Goal: Task Accomplishment & Management: Manage account settings

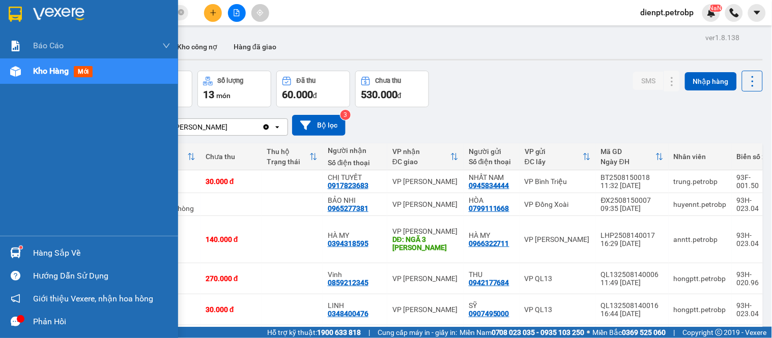
click at [9, 258] on div at bounding box center [16, 253] width 18 height 18
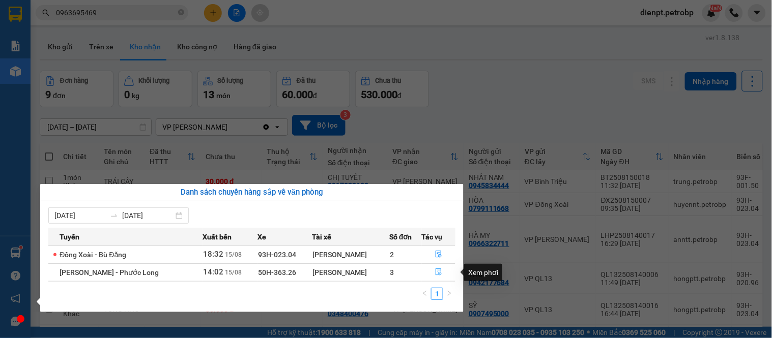
click at [439, 273] on icon "file-done" at bounding box center [439, 272] width 6 height 7
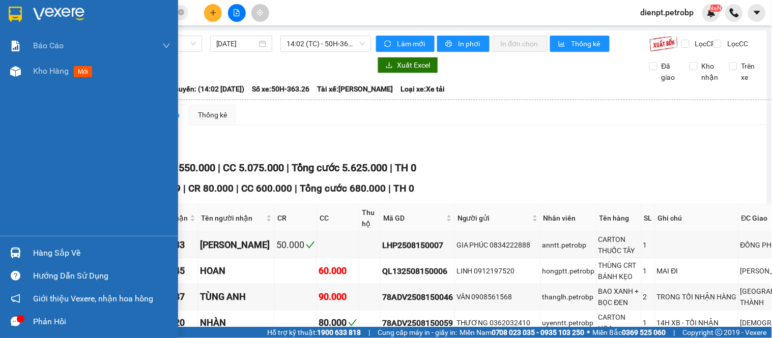
click at [0, 261] on div "Hàng sắp về" at bounding box center [89, 253] width 178 height 23
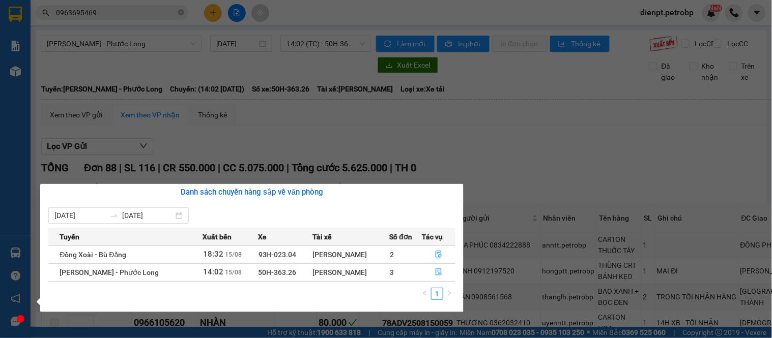
click at [11, 258] on div "Báo cáo BC tiền tận nơi (trưởng trạm) Báo cáo 1 (nv): Số tiền đã thu của văn ph…" at bounding box center [15, 169] width 31 height 338
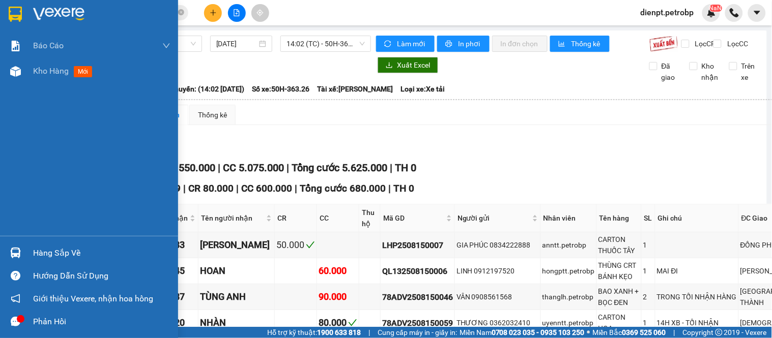
click at [11, 258] on img at bounding box center [15, 253] width 11 height 11
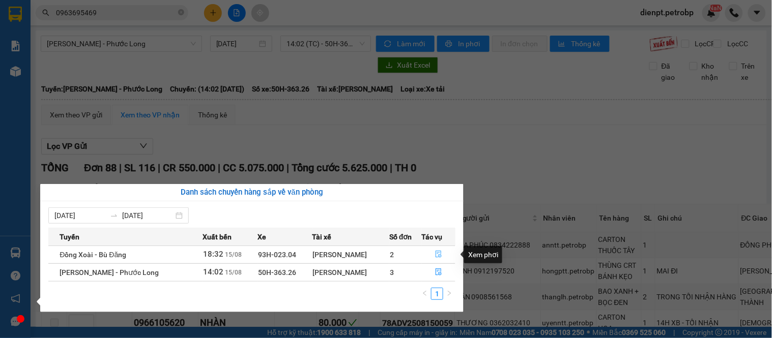
click at [439, 253] on icon "file-done" at bounding box center [438, 254] width 7 height 7
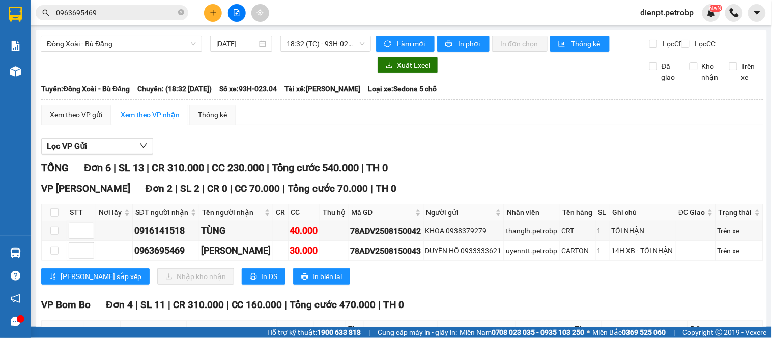
click at [486, 293] on div "VP [PERSON_NAME][GEOGRAPHIC_DATA] 2 | SL 2 | CR 0 | CC 70.000 | Tổng cước 70.00…" at bounding box center [402, 236] width 722 height 111
click at [468, 176] on div "TỔNG Đơn 6 | SL 13 | CR 310.000 | CC 230.000 | Tổng cước 540.000 | TH 0" at bounding box center [402, 168] width 722 height 16
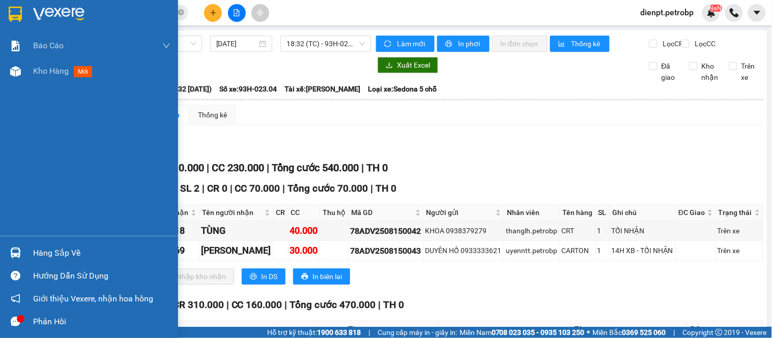
click at [12, 253] on img at bounding box center [15, 253] width 11 height 11
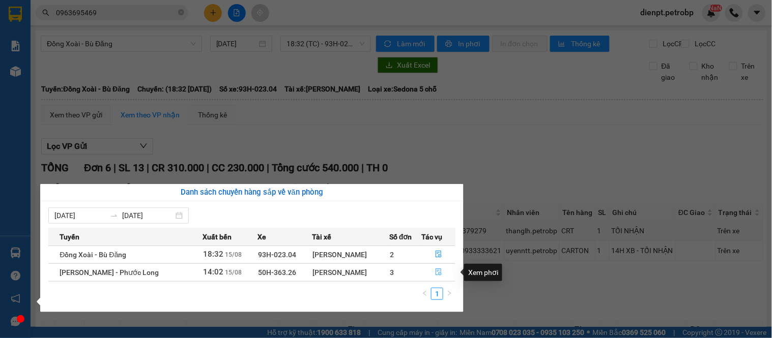
click at [438, 274] on icon "file-done" at bounding box center [439, 272] width 6 height 7
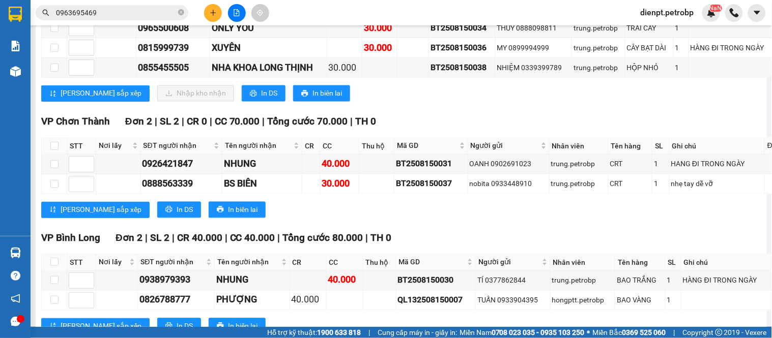
scroll to position [3449, 0]
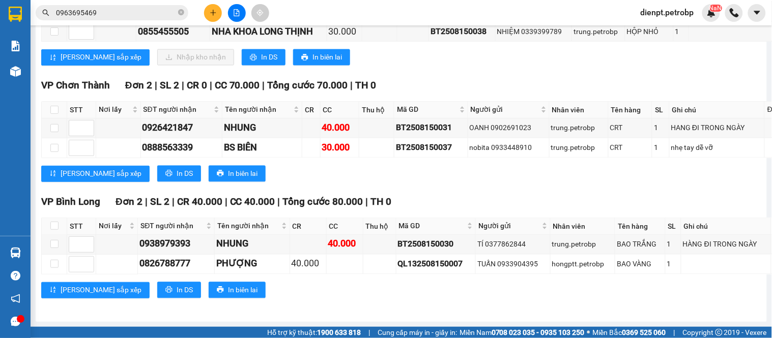
click at [464, 73] on div "VP [PERSON_NAME][GEOGRAPHIC_DATA] 3 | SL 3 | CR 30.000 | CC 60.000 | Tổng cước …" at bounding box center [456, 7] width 831 height 131
copy div "BT2508150034"
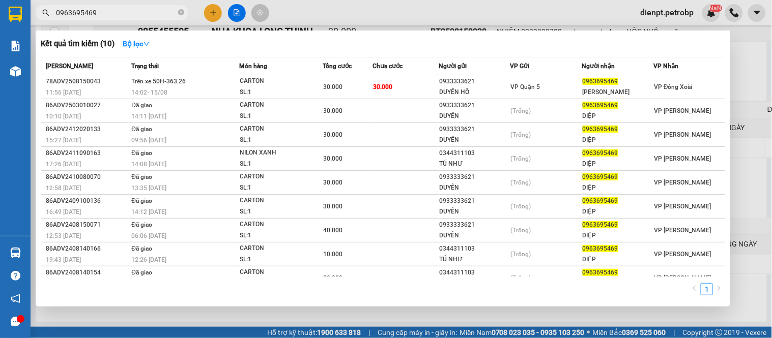
click at [103, 6] on span "0963695469" at bounding box center [112, 12] width 153 height 15
drag, startPoint x: 103, startPoint y: 6, endPoint x: 98, endPoint y: 19, distance: 14.2
click at [102, 16] on span "0963695469" at bounding box center [112, 12] width 153 height 15
click at [103, 11] on input "0963695469" at bounding box center [116, 12] width 120 height 11
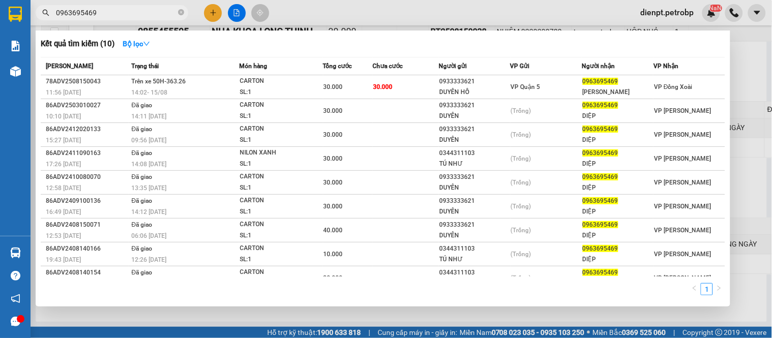
click at [103, 11] on input "0963695469" at bounding box center [116, 12] width 120 height 11
paste input "BT2508150034"
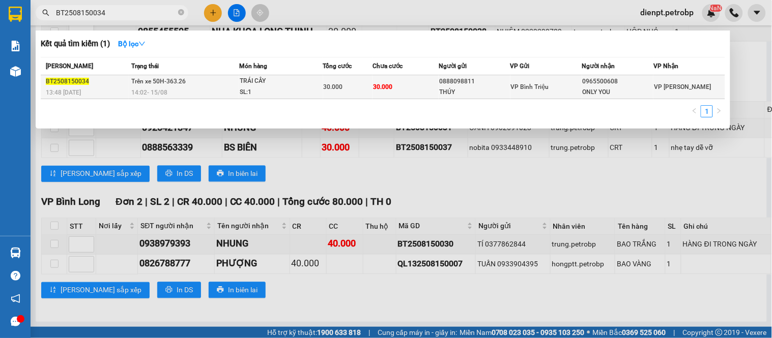
type input "BT2508150034"
click at [352, 87] on div "30.000" at bounding box center [348, 86] width 48 height 11
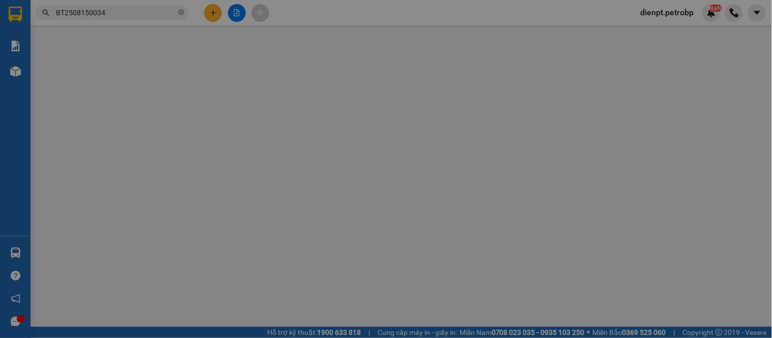
type input "0888098811"
type input "THÚY"
type input "0965500608"
type input "ONLY YOU"
type input "30.000"
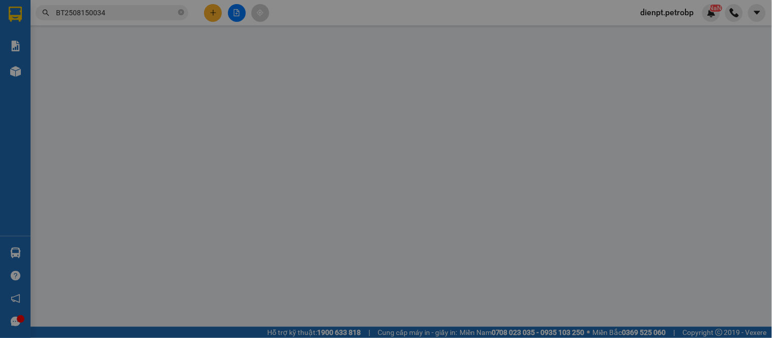
type input "30.000"
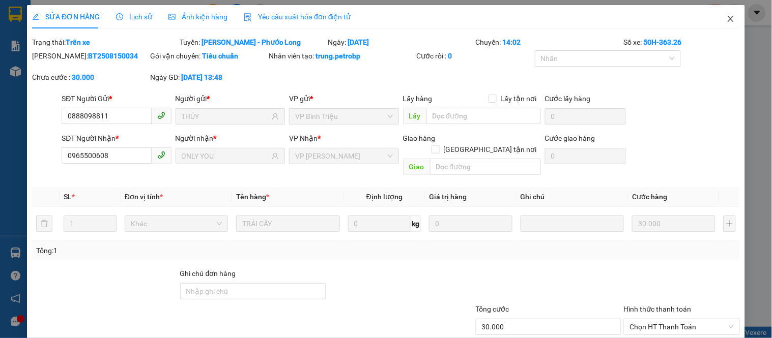
click at [727, 21] on icon "close" at bounding box center [731, 19] width 8 height 8
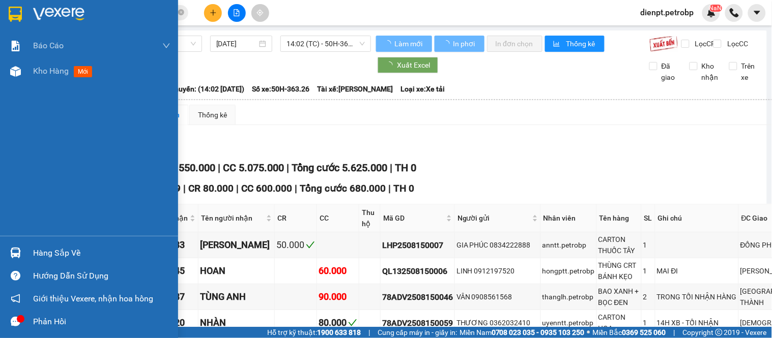
click at [19, 257] on img at bounding box center [15, 253] width 11 height 11
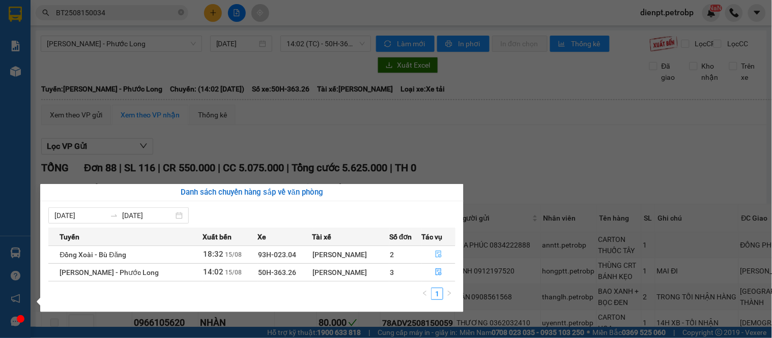
click at [435, 253] on icon "file-done" at bounding box center [438, 254] width 7 height 7
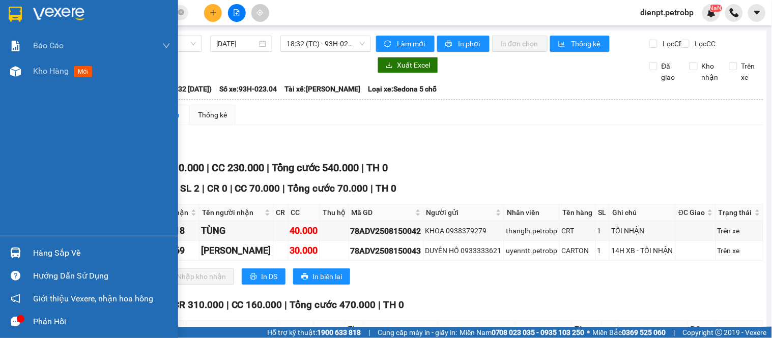
click at [17, 254] on img at bounding box center [15, 253] width 11 height 11
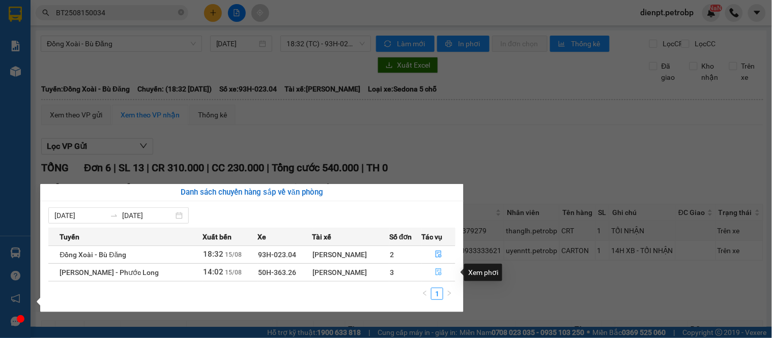
click at [437, 272] on icon "file-done" at bounding box center [438, 272] width 7 height 7
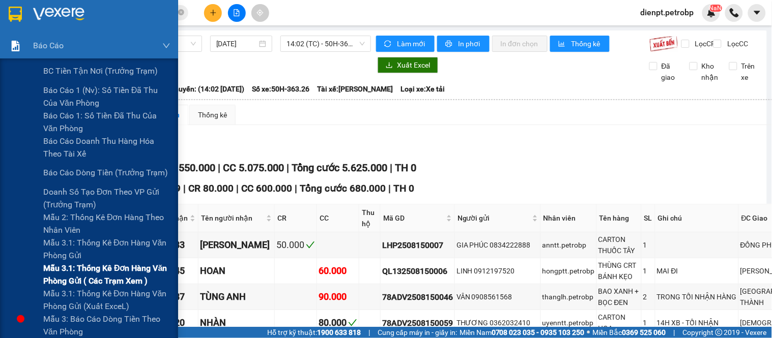
click at [97, 281] on span "Mẫu 3.1: Thống kê đơn hàng văn phòng gửi ( các trạm xem )" at bounding box center [106, 274] width 127 height 25
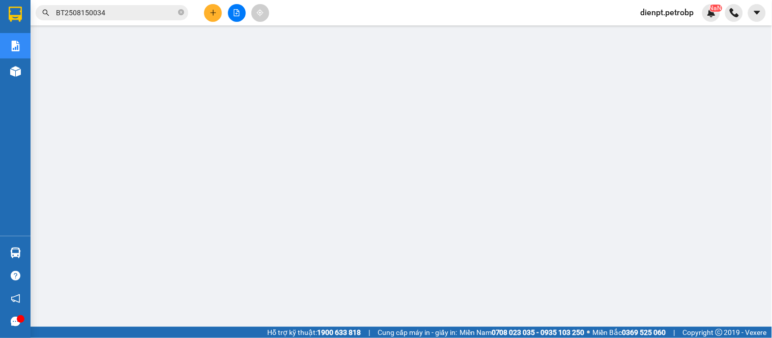
click at [112, 11] on input "BT2508150034" at bounding box center [116, 12] width 120 height 11
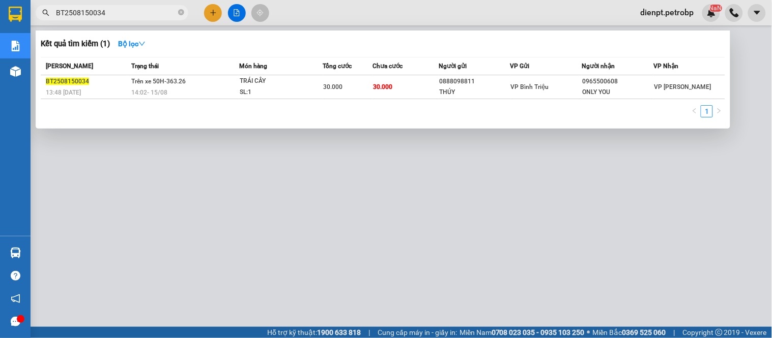
click at [112, 11] on input "BT2508150034" at bounding box center [116, 12] width 120 height 11
paste input "QL132508150023"
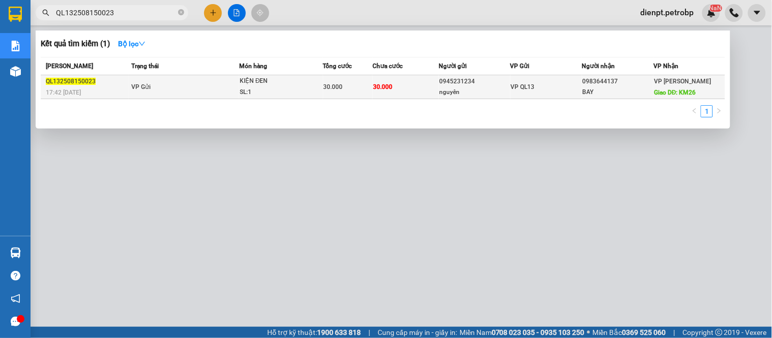
type input "QL132508150023"
click at [613, 80] on div "0983644137" at bounding box center [618, 81] width 71 height 11
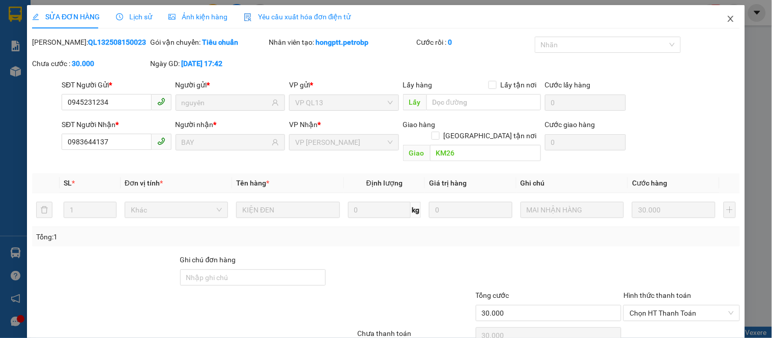
click at [727, 18] on icon "close" at bounding box center [731, 19] width 8 height 8
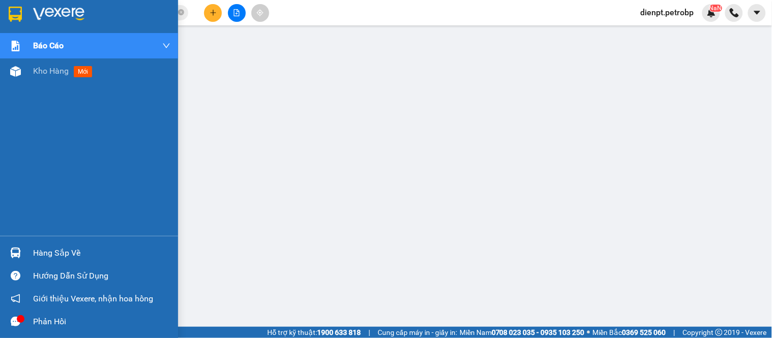
click at [33, 251] on div "Hàng sắp về" at bounding box center [101, 253] width 137 height 15
click at [21, 247] on sup at bounding box center [20, 247] width 3 height 3
click at [11, 251] on div "Báo cáo BC tiền tận nơi (trưởng trạm) Báo cáo 1 (nv): Số tiền đã thu của văn ph…" at bounding box center [89, 169] width 178 height 338
click at [11, 251] on img at bounding box center [15, 253] width 11 height 11
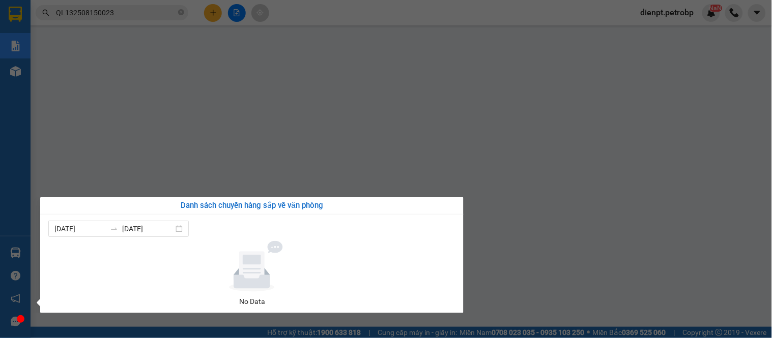
click at [11, 251] on div "Báo cáo BC tiền tận nơi (trưởng trạm) Báo cáo 1 (nv): Số tiền đã thu của văn ph…" at bounding box center [15, 169] width 31 height 338
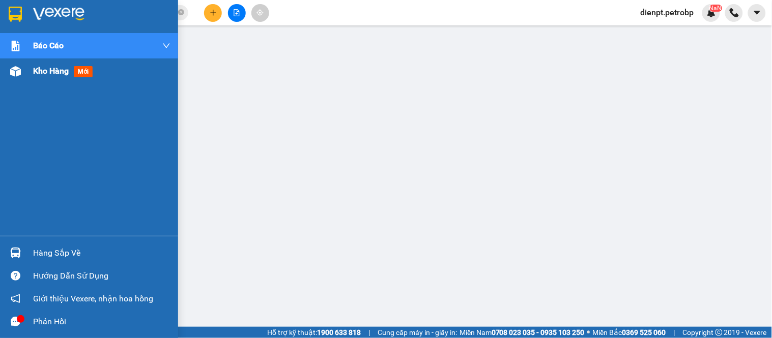
click at [36, 60] on div "Kho hàng mới" at bounding box center [101, 71] width 137 height 25
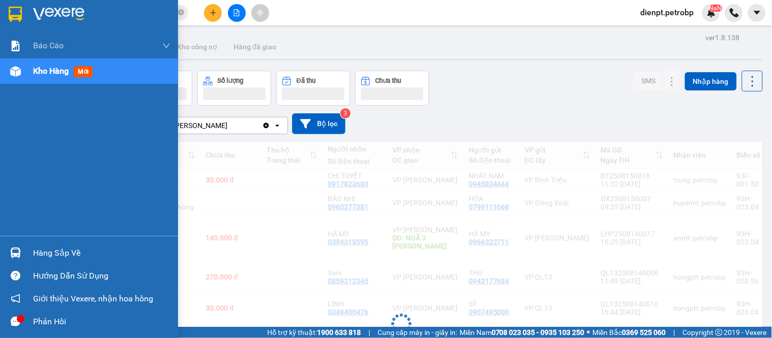
click at [32, 76] on div "Kho hàng mới" at bounding box center [89, 71] width 178 height 25
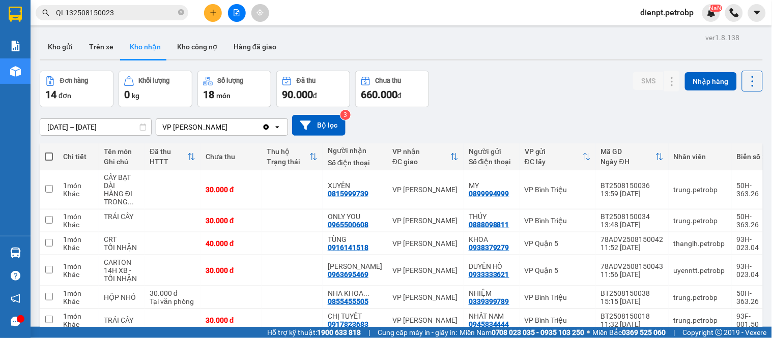
click at [565, 93] on div "Đơn hàng 14 đơn Khối lượng 0 kg Số lượng 18 món Đã thu 90.000 đ Chưa thu 660.00…" at bounding box center [401, 89] width 723 height 37
click at [350, 195] on div "0815999739" at bounding box center [348, 194] width 41 height 8
copy div "0815999739"
click at [718, 123] on div "[DATE] – [DATE] Press the down arrow key to interact with the calendar and sele…" at bounding box center [401, 125] width 723 height 21
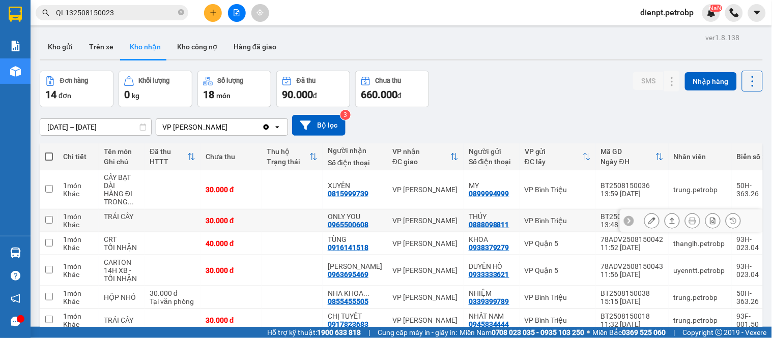
click at [337, 227] on div "0965500608" at bounding box center [348, 225] width 41 height 8
copy div "0965500608"
click at [735, 118] on div "[DATE] – [DATE] Press the down arrow key to interact with the calendar and sele…" at bounding box center [401, 125] width 723 height 21
click at [338, 247] on div "0916141518" at bounding box center [348, 248] width 41 height 8
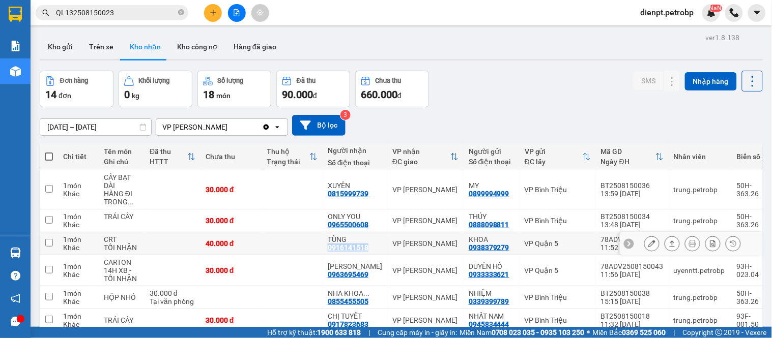
click at [338, 247] on div "0916141518" at bounding box center [348, 248] width 41 height 8
copy div "0916141518"
click at [703, 109] on div "[DATE] – [DATE] Press the down arrow key to interact with the calendar and sele…" at bounding box center [401, 125] width 723 height 36
click at [338, 277] on div "0963695469" at bounding box center [348, 275] width 41 height 8
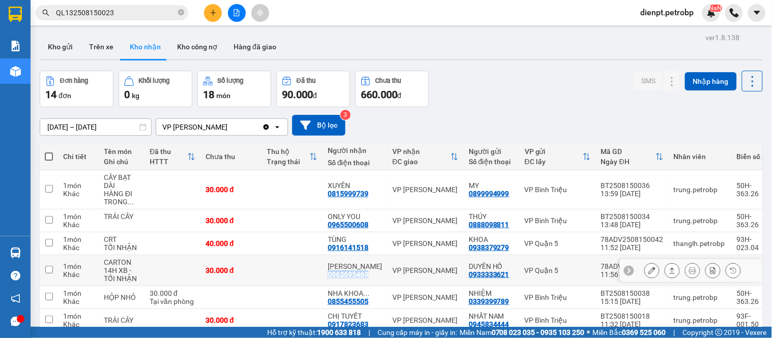
click at [338, 276] on div "0963695469" at bounding box center [348, 275] width 41 height 8
copy div "0963695469"
click at [729, 110] on div "[DATE] – [DATE] Press the down arrow key to interact with the calendar and sele…" at bounding box center [401, 125] width 723 height 36
click at [344, 304] on div "0855455505" at bounding box center [348, 302] width 41 height 8
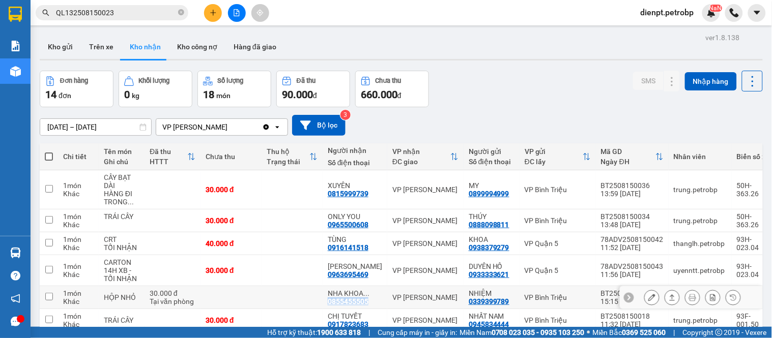
click at [344, 304] on div "0855455505" at bounding box center [348, 302] width 41 height 8
copy div "0855455505"
click at [725, 120] on div "[DATE] – [DATE] Press the down arrow key to interact with the calendar and sele…" at bounding box center [401, 125] width 723 height 21
click at [474, 106] on div "Đơn hàng 14 đơn Khối lượng 0 kg Số lượng 18 món Đã thu 90.000 đ Chưa thu 660.00…" at bounding box center [401, 89] width 723 height 37
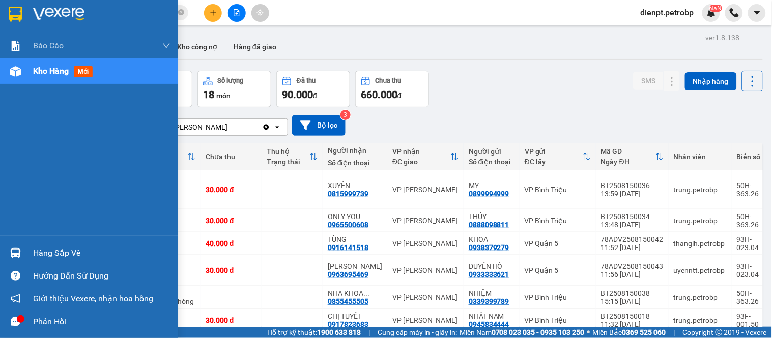
click at [22, 195] on div "Báo cáo BC tiền tận nơi (trưởng trạm) Báo cáo 1 (nv): Số tiền đã thu của văn ph…" at bounding box center [89, 134] width 178 height 203
click at [34, 253] on div "Hàng sắp về" at bounding box center [101, 253] width 137 height 15
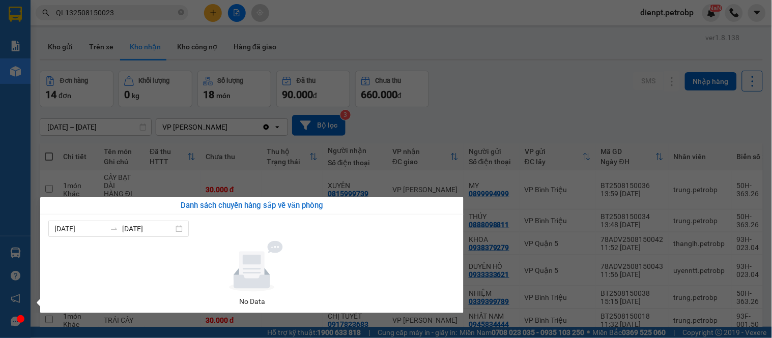
click at [590, 74] on section "Kết quả tìm kiếm ( 1 ) Bộ lọc Mã ĐH Trạng thái Món hàng Tổng cước Chưa cước Ngư…" at bounding box center [386, 169] width 772 height 338
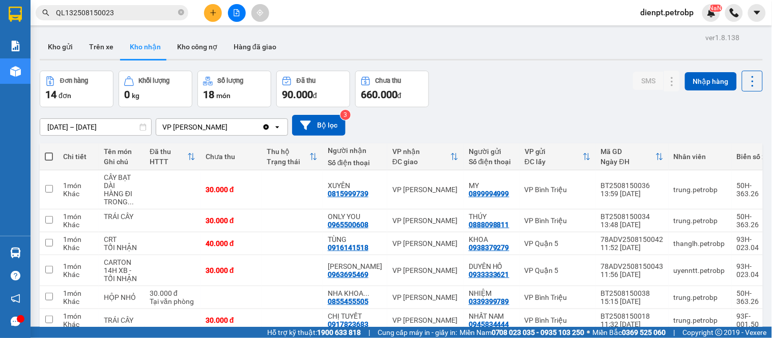
click at [522, 88] on div "Đơn hàng 14 đơn Khối lượng 0 kg Số lượng 18 món Đã thu 90.000 đ Chưa thu 660.00…" at bounding box center [401, 89] width 723 height 37
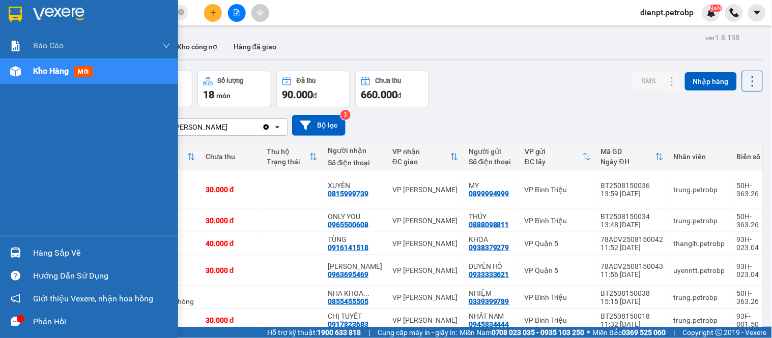
click at [15, 250] on img at bounding box center [15, 253] width 11 height 11
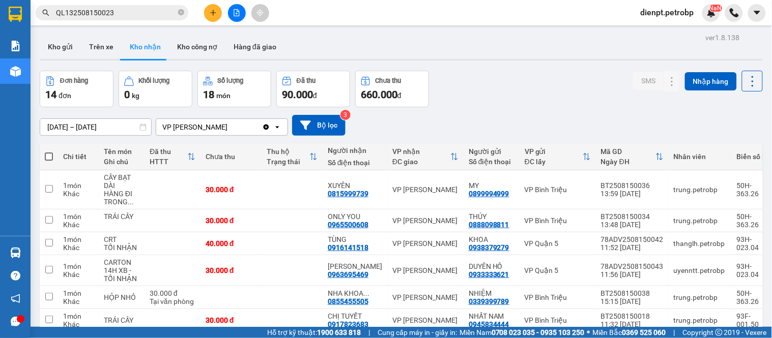
drag, startPoint x: 554, startPoint y: 95, endPoint x: 184, endPoint y: 79, distance: 370.3
click at [554, 94] on section "Kết quả tìm kiếm ( 1 ) Bộ lọc Mã ĐH Trạng thái Món hàng Tổng cước Chưa cước Ngư…" at bounding box center [386, 169] width 772 height 338
click at [91, 46] on button "Trên xe" at bounding box center [101, 47] width 41 height 24
type input "[DATE] – [DATE]"
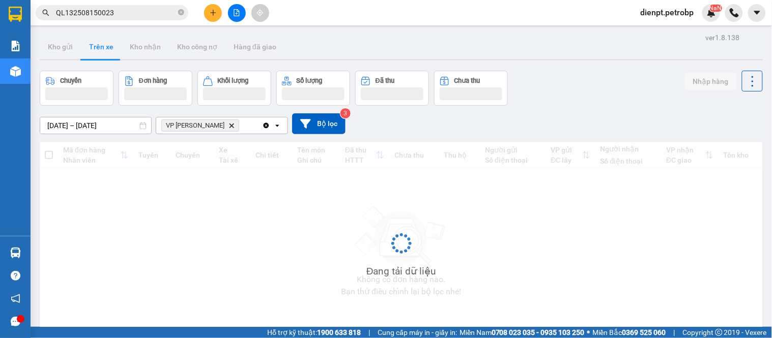
click at [641, 79] on div "Chuyến Đơn hàng Khối lượng Số lượng Đã thu Chưa thu Nhập hàng" at bounding box center [401, 88] width 723 height 35
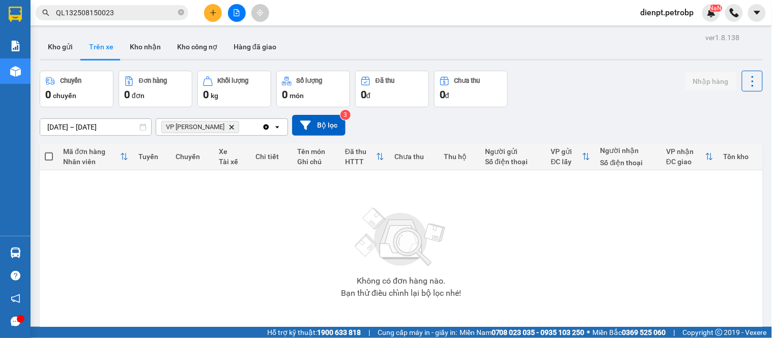
click at [587, 85] on div "Chuyến 0 chuyến Đơn hàng 0 đơn Khối lượng 0 kg Số lượng 0 món Đã thu 0 đ Chưa t…" at bounding box center [401, 89] width 723 height 37
click at [725, 124] on div "[DATE] – [DATE] Press the down arrow key to interact with the calendar and sele…" at bounding box center [401, 125] width 723 height 21
click at [667, 238] on div "Không có đơn hàng nào. Bạn thử điều chỉnh lại bộ lọc nhé!" at bounding box center [401, 250] width 713 height 153
